Goal: Navigation & Orientation: Find specific page/section

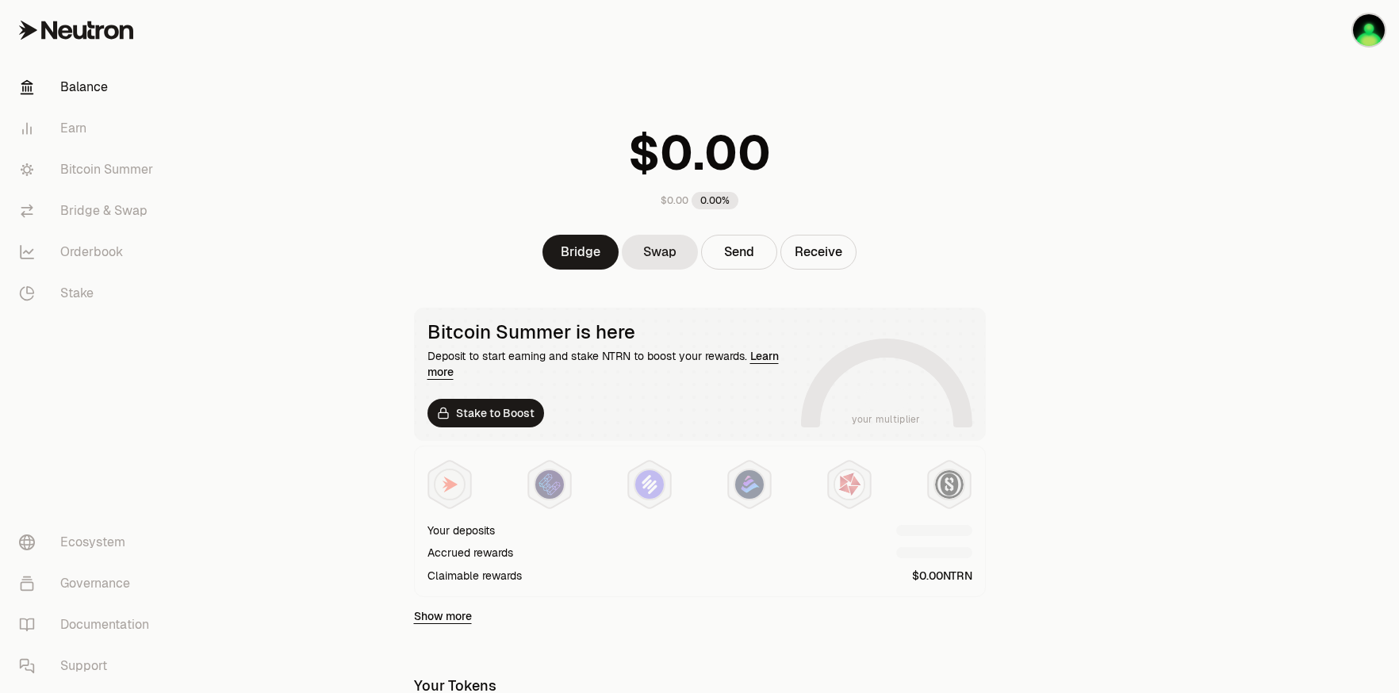
click at [1089, 382] on main "$0.00 0.00% Bridge Swap Send Receive Bitcoin Summer is here Deposit to start ea…" at bounding box center [788, 612] width 1221 height 1224
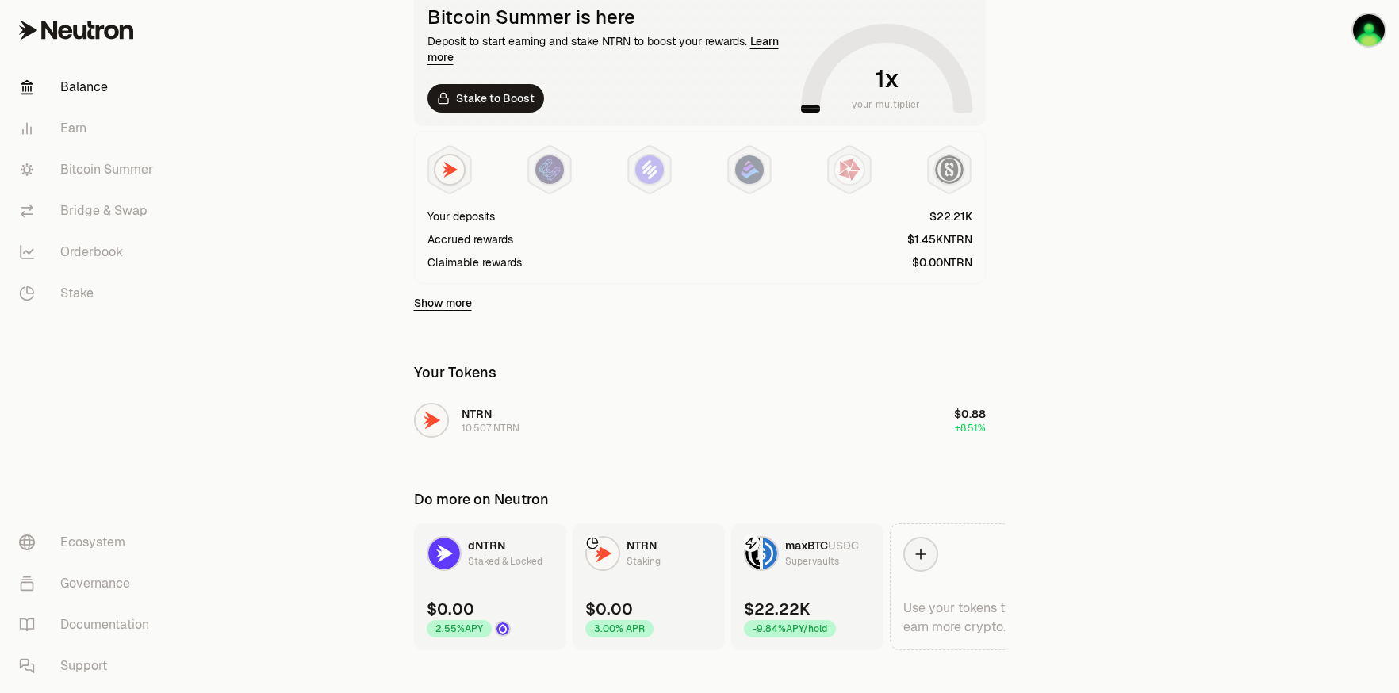
scroll to position [335, 0]
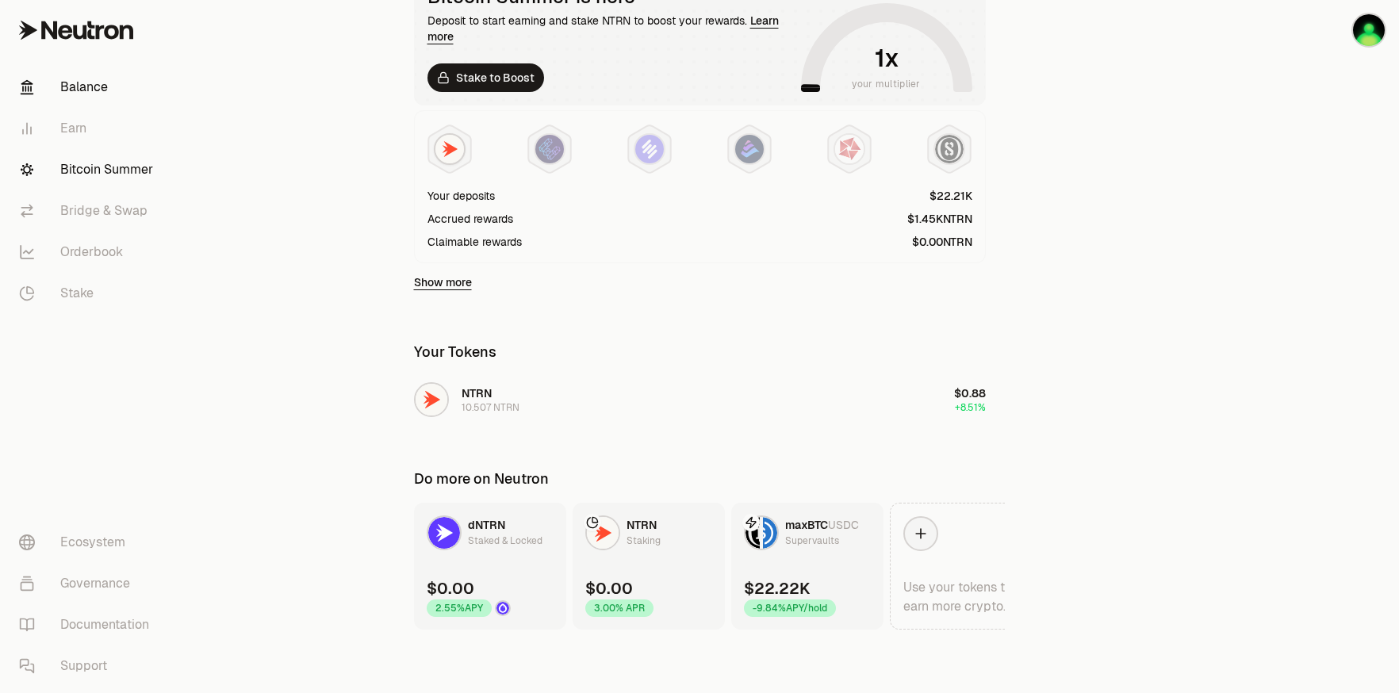
click at [104, 184] on link "Bitcoin Summer" at bounding box center [88, 169] width 165 height 41
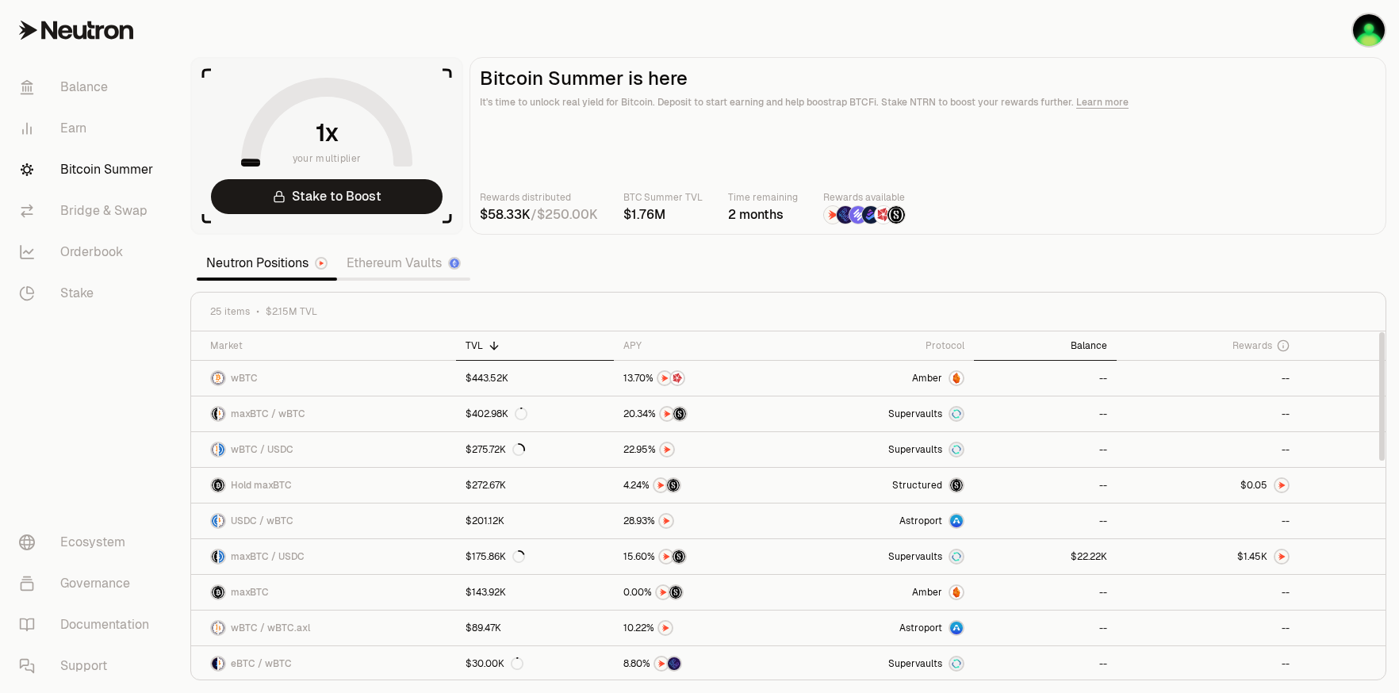
click at [1098, 344] on div "Balance" at bounding box center [1044, 345] width 123 height 13
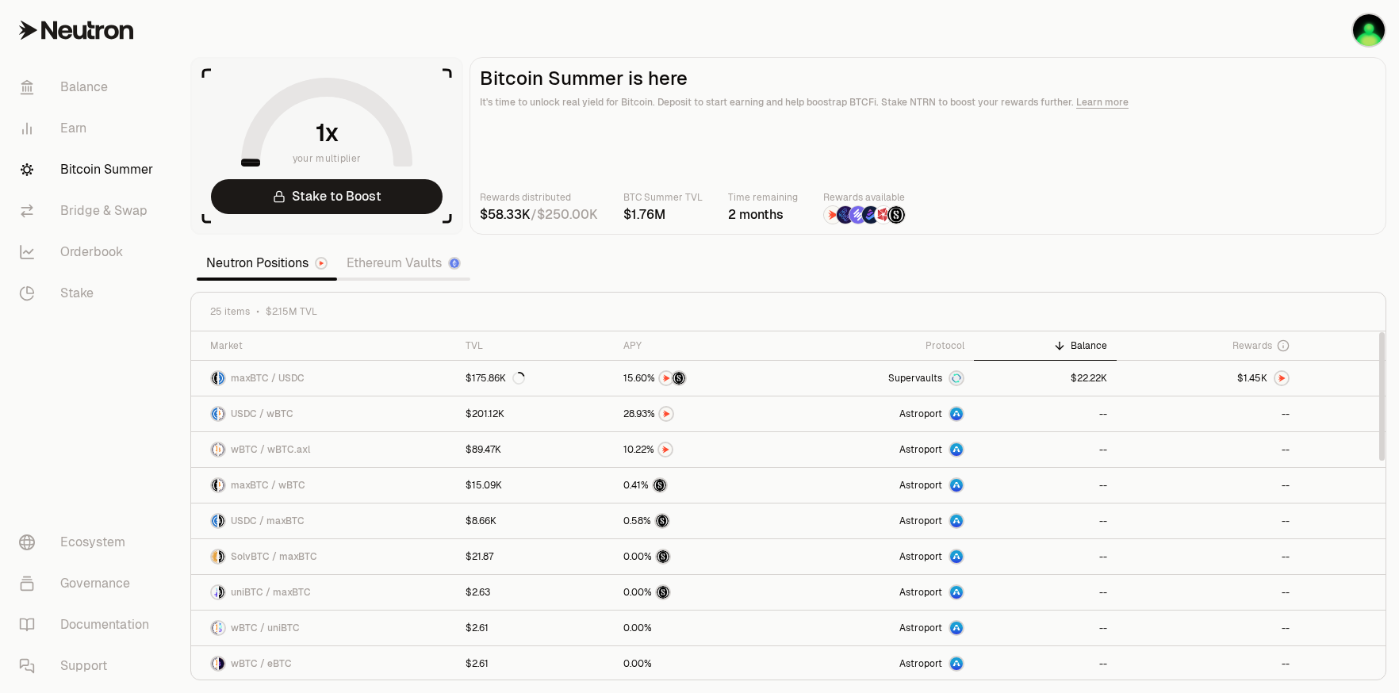
click at [1075, 346] on div "Balance" at bounding box center [1044, 345] width 123 height 13
click at [948, 347] on div "Protocol" at bounding box center [881, 345] width 167 height 13
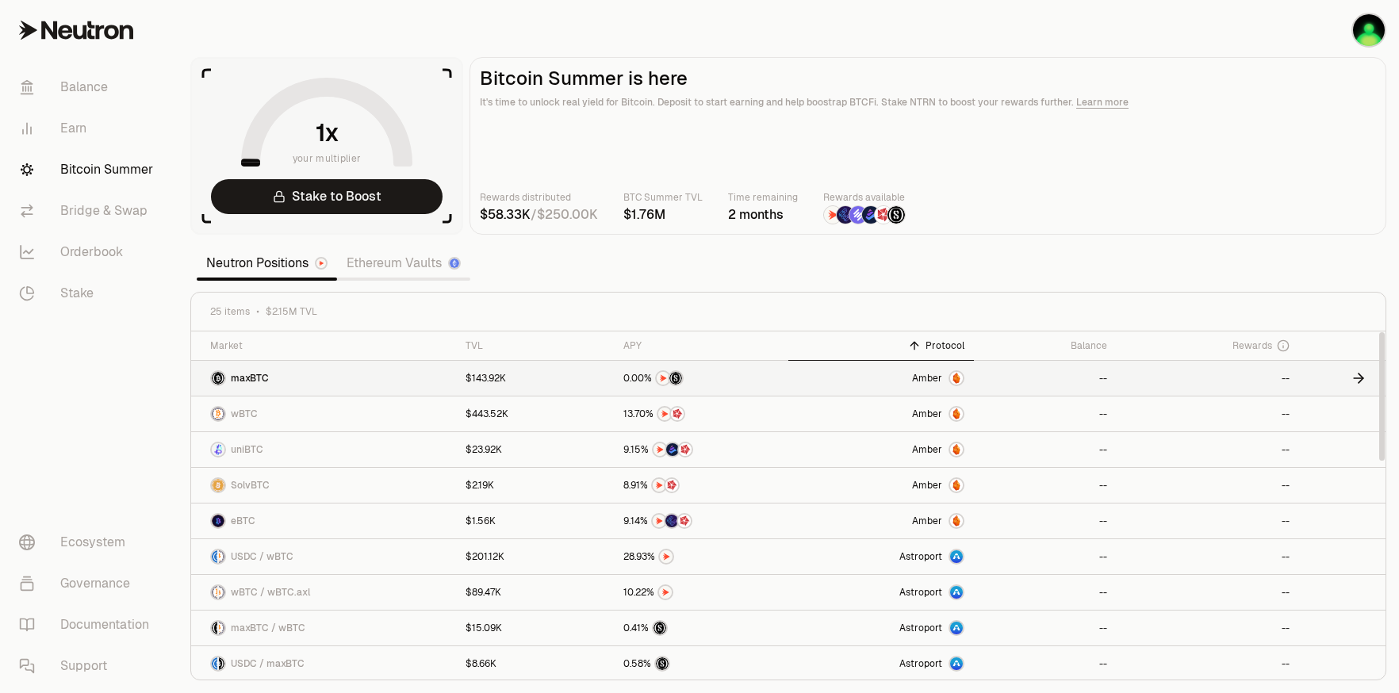
click at [948, 372] on div "Amber" at bounding box center [938, 378] width 52 height 16
